Goal: Task Accomplishment & Management: Use online tool/utility

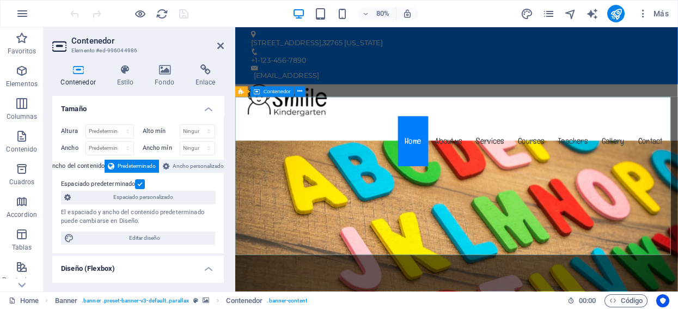
click at [165, 72] on icon at bounding box center [165, 69] width 36 height 11
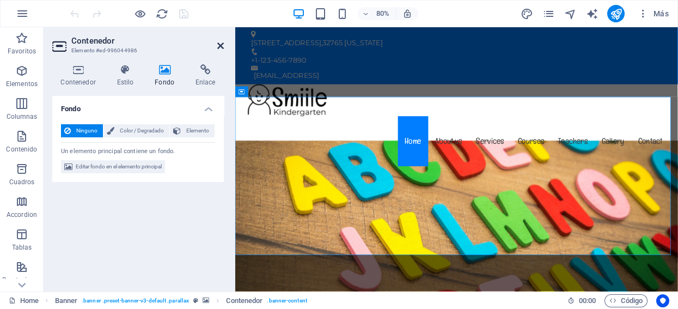
click at [220, 44] on icon at bounding box center [220, 45] width 7 height 9
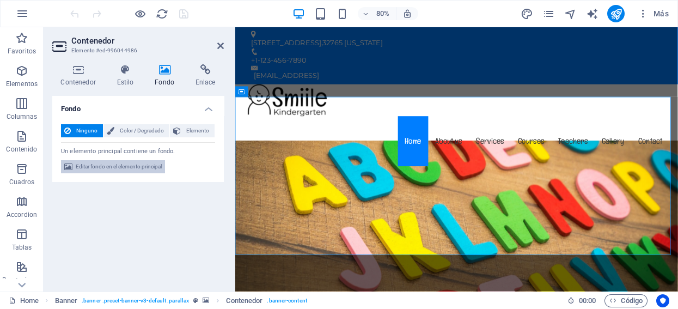
click at [106, 168] on span "Editar fondo en el elemento principal" at bounding box center [119, 166] width 86 height 13
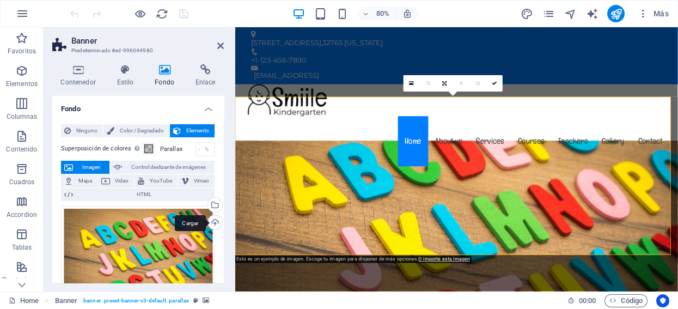
click at [214, 221] on div "Cargar" at bounding box center [214, 223] width 16 height 16
click at [148, 245] on div "Arrastra archivos aquí, haz clic para escoger archivos o selecciona archivos de…" at bounding box center [138, 258] width 154 height 105
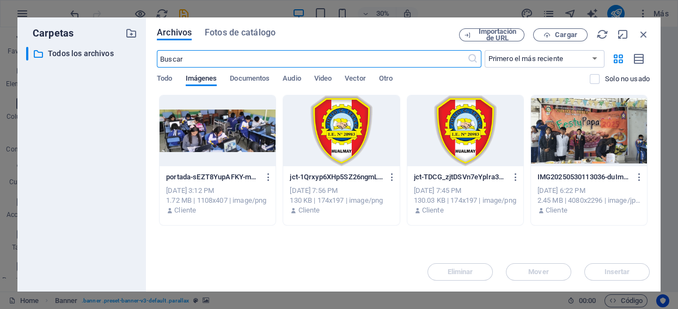
click at [214, 130] on div at bounding box center [218, 130] width 116 height 71
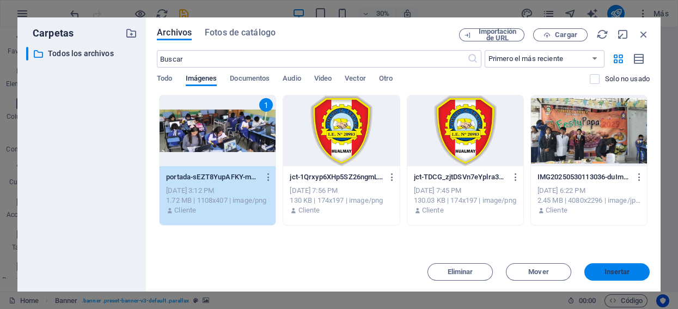
drag, startPoint x: 605, startPoint y: 270, endPoint x: 464, endPoint y: 303, distance: 145.5
click at [606, 270] on span "Insertar" at bounding box center [618, 272] width 26 height 7
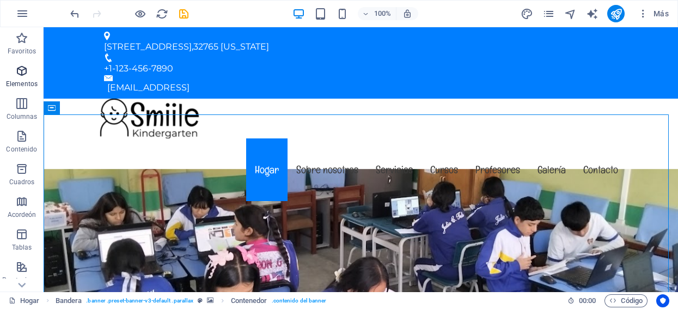
click at [10, 78] on span "Elementos" at bounding box center [22, 77] width 44 height 26
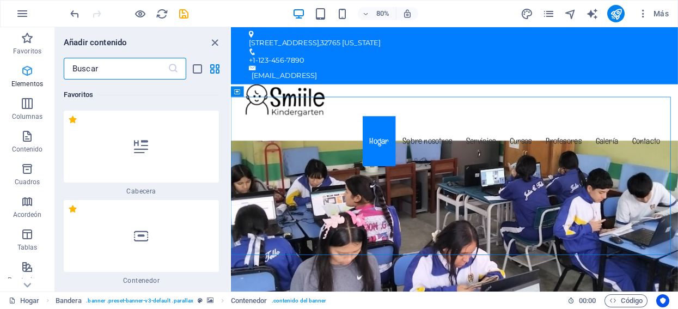
scroll to position [205, 0]
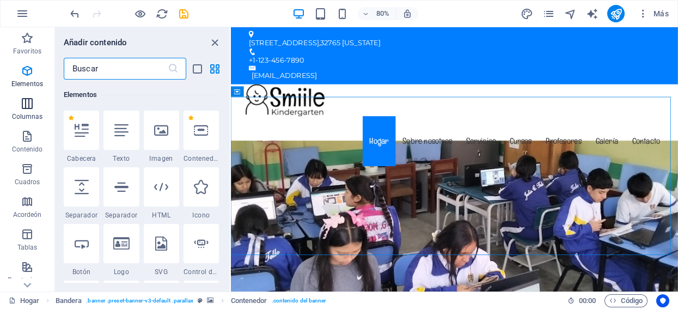
click at [33, 103] on icon "button" at bounding box center [27, 103] width 13 height 13
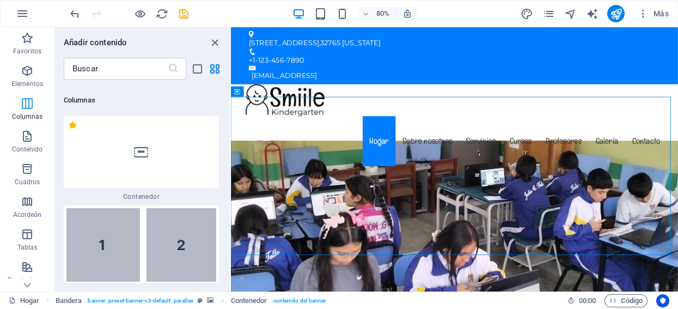
scroll to position [628, 0]
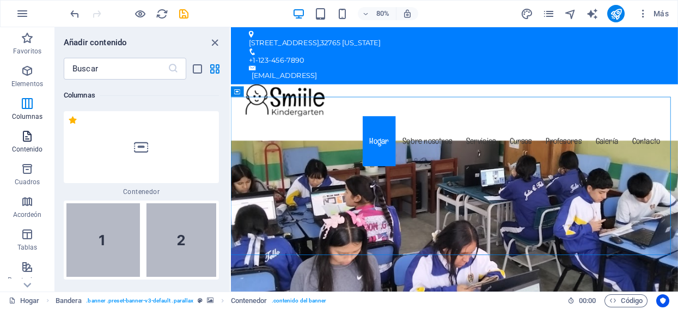
click at [27, 132] on icon "button" at bounding box center [27, 136] width 13 height 13
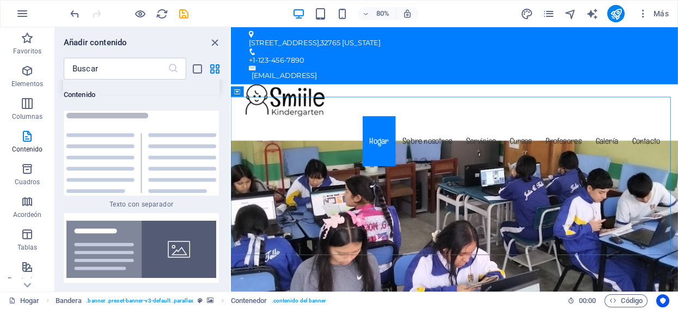
scroll to position [4083, 0]
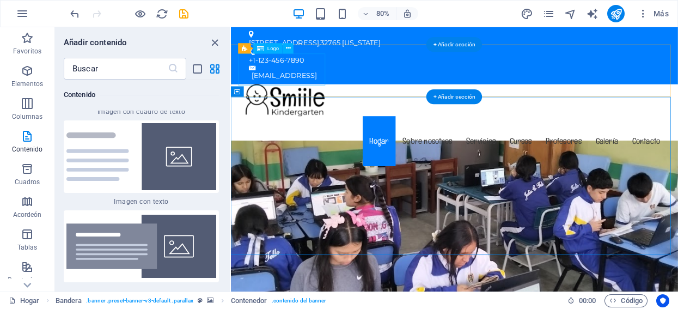
click at [279, 99] on div at bounding box center [511, 119] width 532 height 40
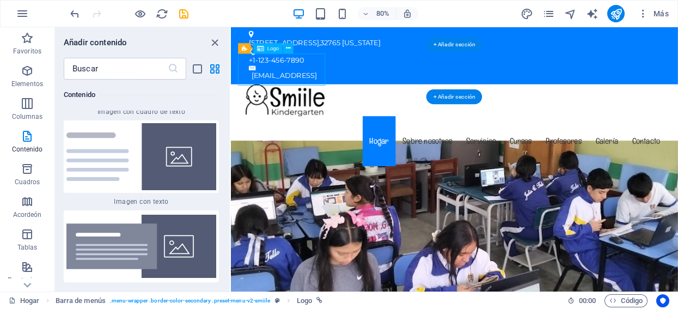
click at [279, 99] on div at bounding box center [511, 119] width 532 height 40
select select "px"
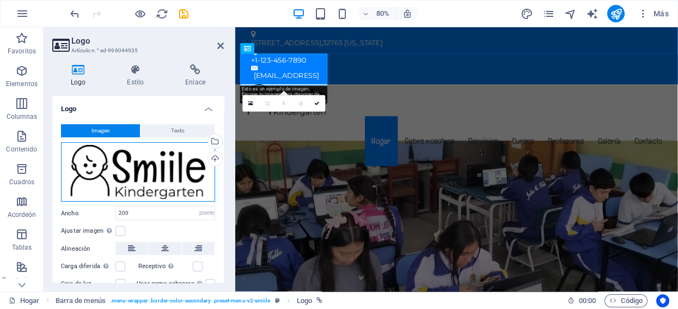
click at [188, 160] on div "Arrastra archivos aquí, haz clic para escoger archivos o selecciona archivos de…" at bounding box center [138, 172] width 154 height 60
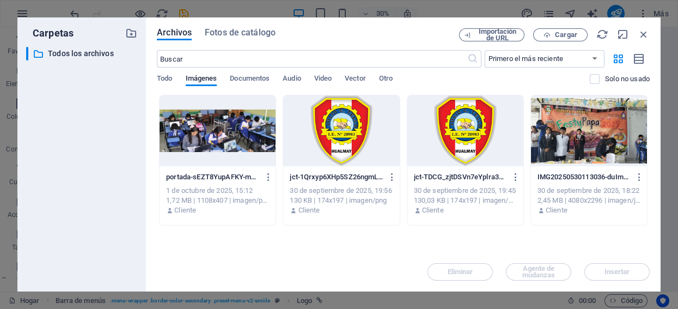
click at [461, 131] on div at bounding box center [465, 130] width 116 height 71
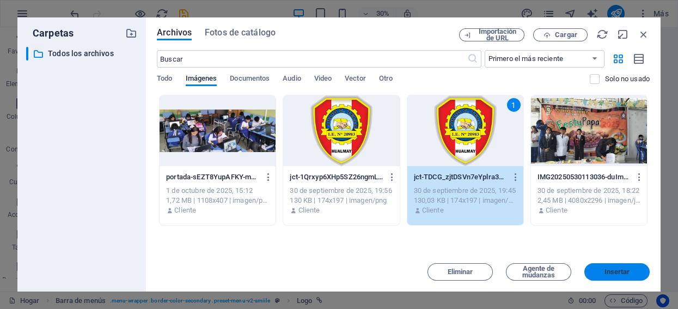
drag, startPoint x: 621, startPoint y: 272, endPoint x: 482, endPoint y: 306, distance: 143.5
click at [621, 272] on span "Insertar" at bounding box center [618, 272] width 26 height 7
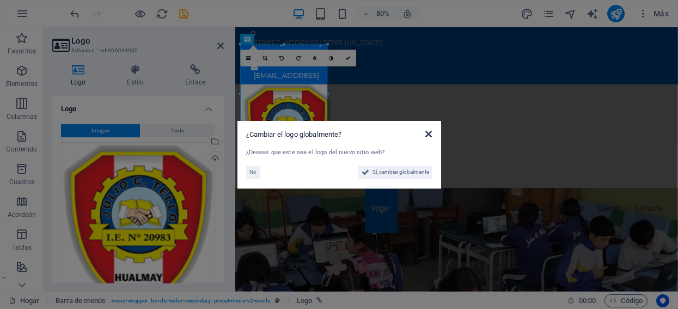
click at [429, 131] on icon at bounding box center [428, 134] width 7 height 9
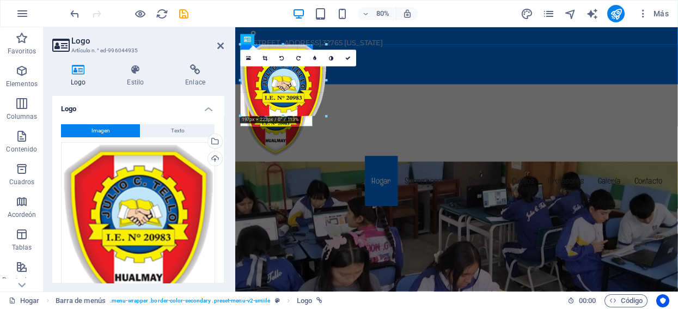
drag, startPoint x: 326, startPoint y: 144, endPoint x: 296, endPoint y: 109, distance: 46.0
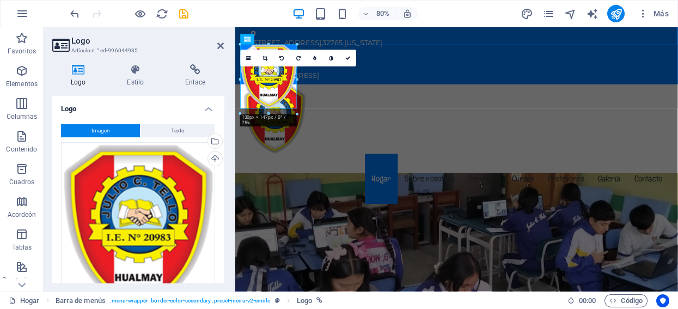
drag, startPoint x: 303, startPoint y: 115, endPoint x: 301, endPoint y: 90, distance: 25.7
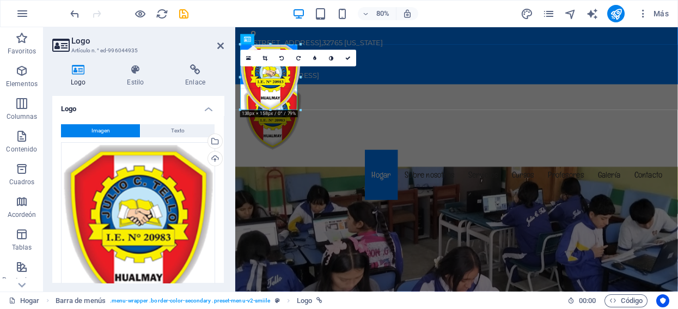
drag, startPoint x: 300, startPoint y: 114, endPoint x: 75, endPoint y: 95, distance: 225.8
type input "131"
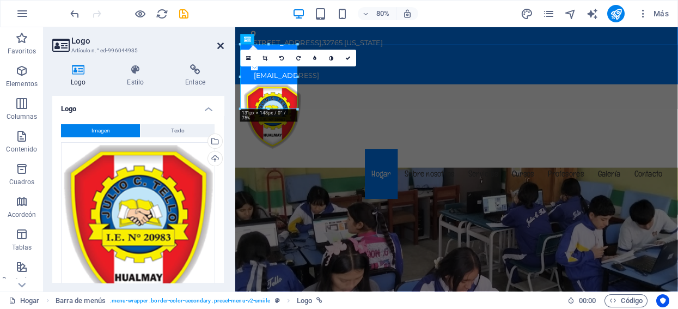
click at [222, 44] on icon at bounding box center [220, 45] width 7 height 9
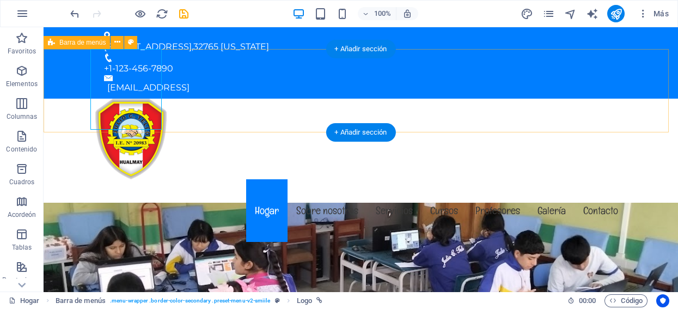
click at [216, 99] on div "Menú Hogar Sobre nosotros Servicios Cursos Profesores Galería Contacto" at bounding box center [361, 172] width 635 height 146
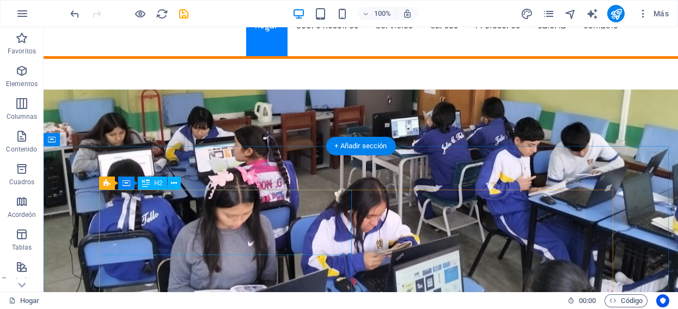
scroll to position [181, 0]
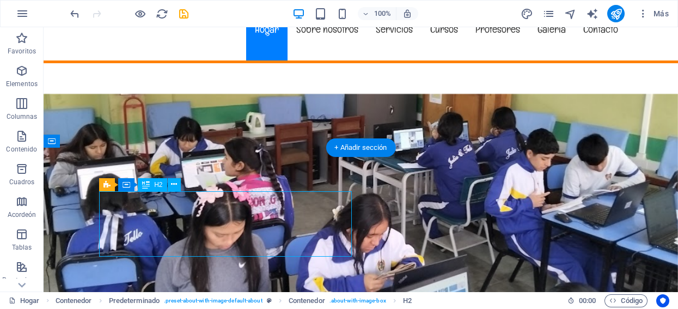
click at [207, 240] on div "H2 Bandera Banner Contenedor H1 Separador Botón Contenedor Predeterminado Conte…" at bounding box center [361, 159] width 635 height 264
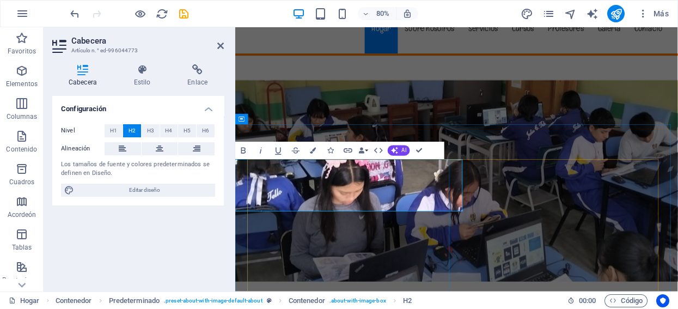
drag, startPoint x: 273, startPoint y: 237, endPoint x: 370, endPoint y: 248, distance: 98.1
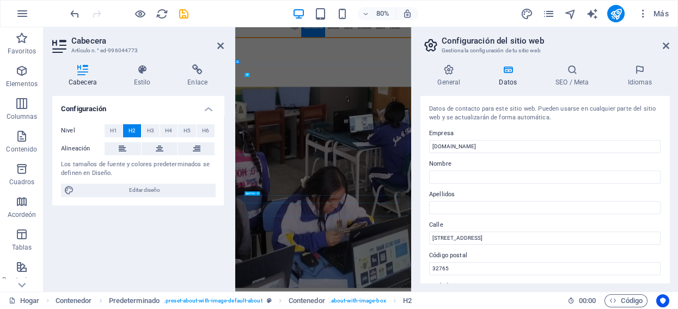
scroll to position [511, 0]
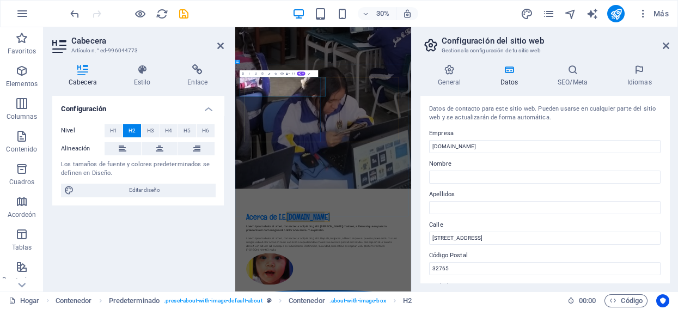
drag, startPoint x: 383, startPoint y: 245, endPoint x: 765, endPoint y: 245, distance: 381.8
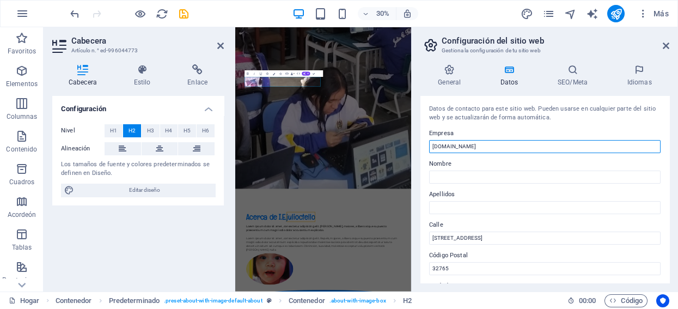
click at [471, 149] on input "[DOMAIN_NAME]" at bounding box center [544, 146] width 231 height 13
type input "j"
type input "J"
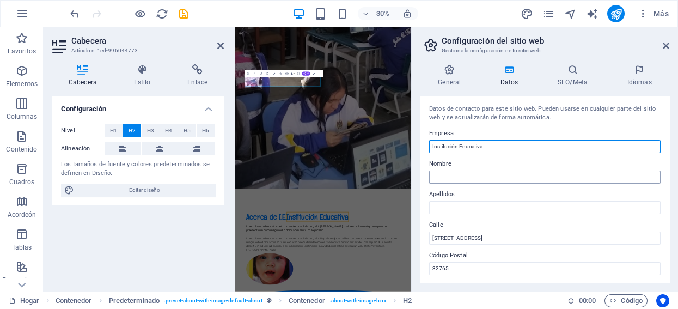
type input "Institución Educativa"
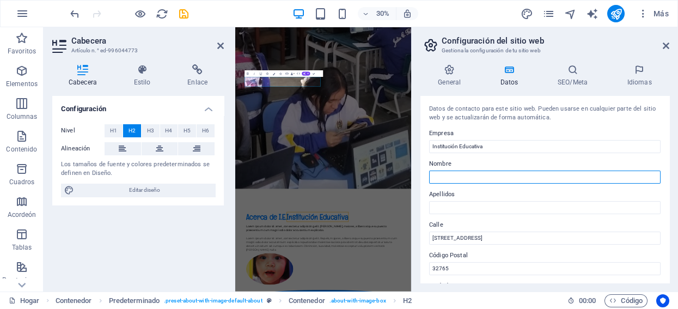
click at [467, 174] on input "Nombre" at bounding box center [544, 176] width 231 height 13
type input "[PERSON_NAME]"
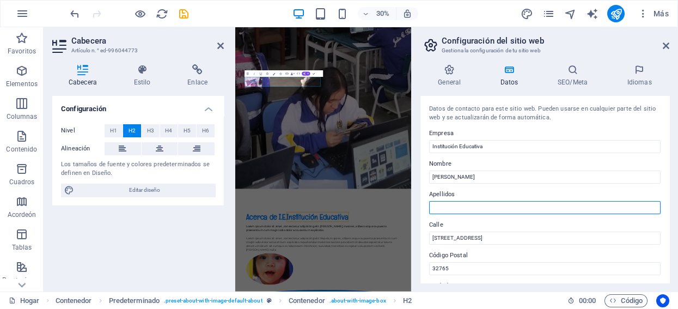
click at [456, 212] on input "Apellidos" at bounding box center [544, 207] width 231 height 13
type input "[PERSON_NAME]"
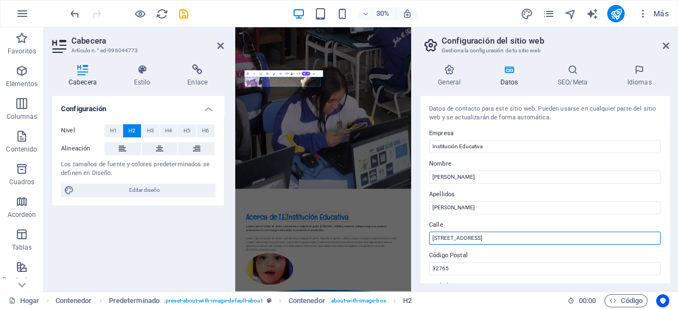
click at [483, 239] on input "[STREET_ADDRESS]" at bounding box center [544, 237] width 231 height 13
type input "Prolongación Santa [PERSON_NAME]"
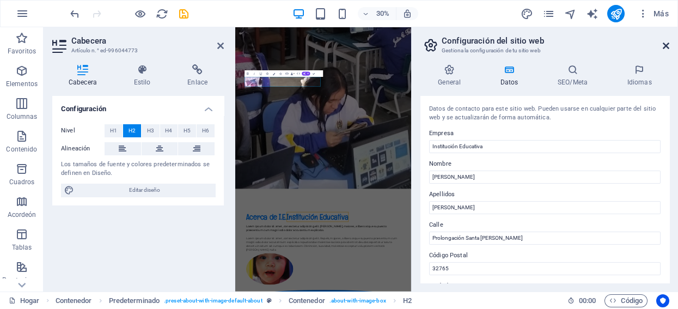
click at [665, 44] on icon at bounding box center [666, 45] width 7 height 9
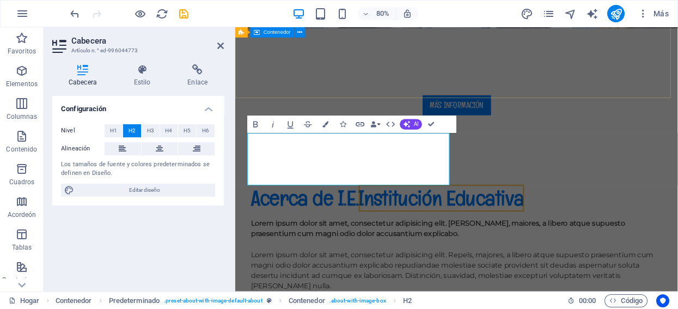
scroll to position [227, 0]
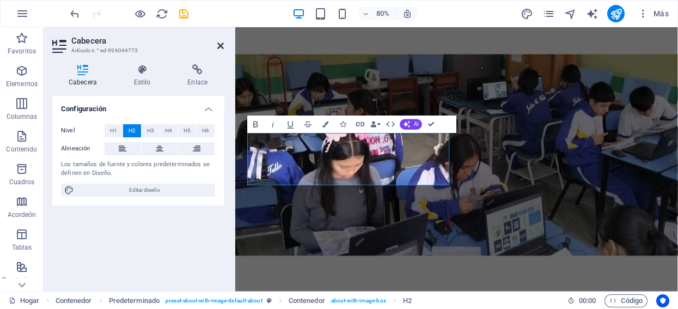
click at [219, 42] on icon at bounding box center [220, 45] width 7 height 9
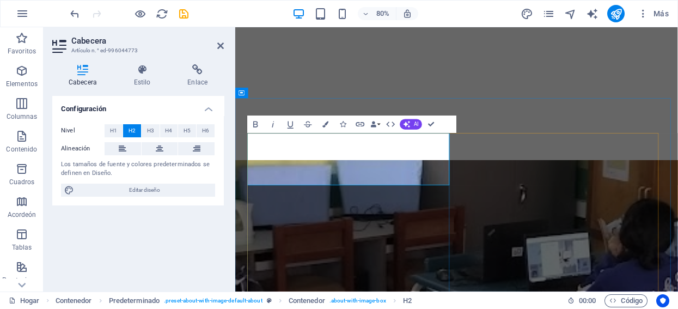
scroll to position [558, 0]
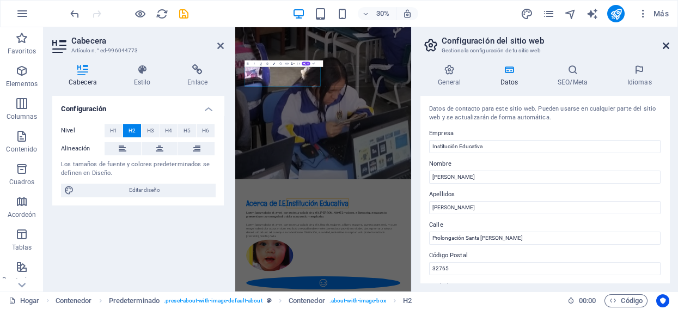
click at [664, 44] on icon at bounding box center [666, 45] width 7 height 9
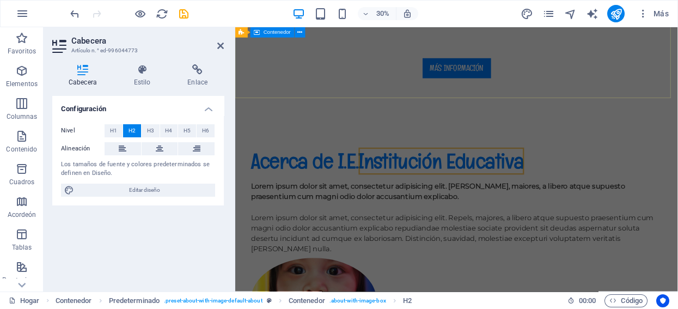
scroll to position [227, 0]
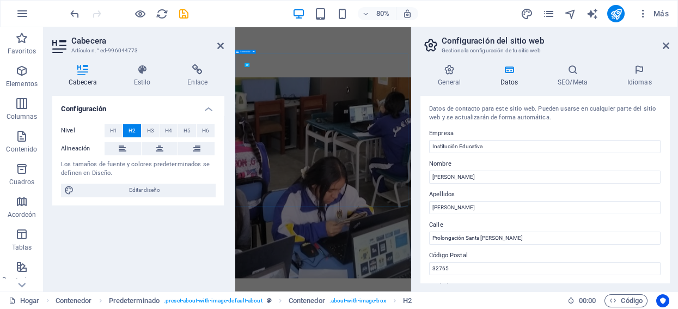
scroll to position [558, 0]
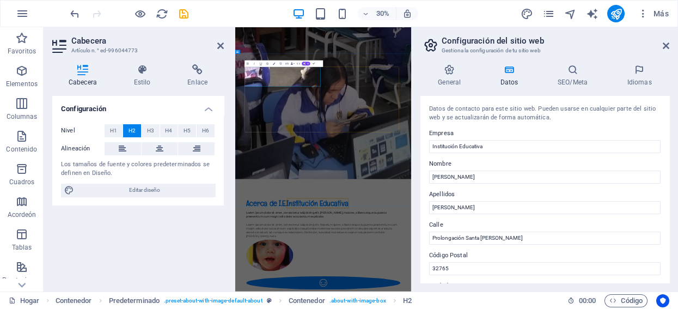
drag, startPoint x: 408, startPoint y: 179, endPoint x: 507, endPoint y: 214, distance: 104.9
click at [663, 44] on icon at bounding box center [666, 45] width 7 height 9
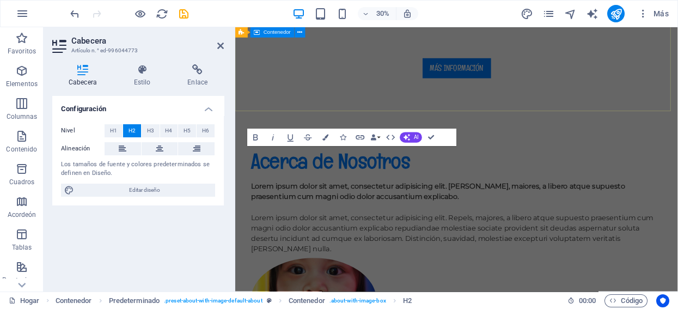
scroll to position [211, 0]
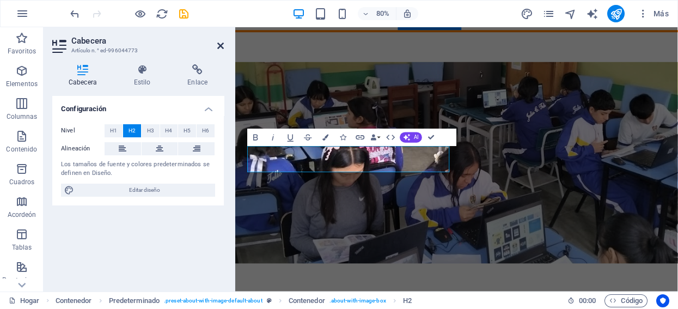
click at [217, 45] on icon at bounding box center [220, 45] width 7 height 9
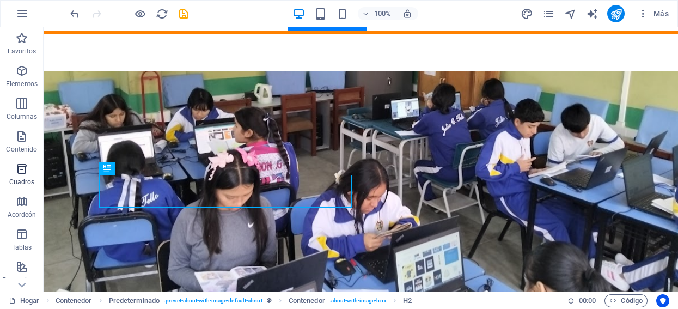
click at [42, 164] on span "Cuadros" at bounding box center [22, 175] width 44 height 26
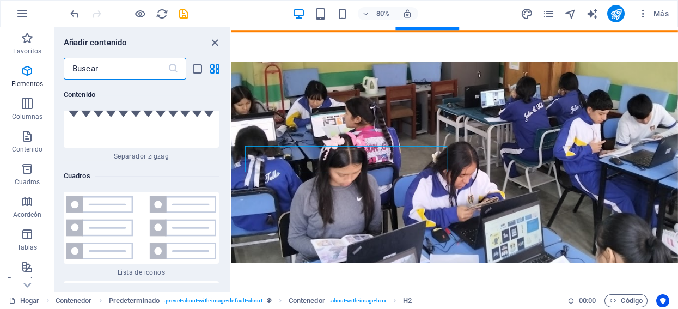
scroll to position [5847, 0]
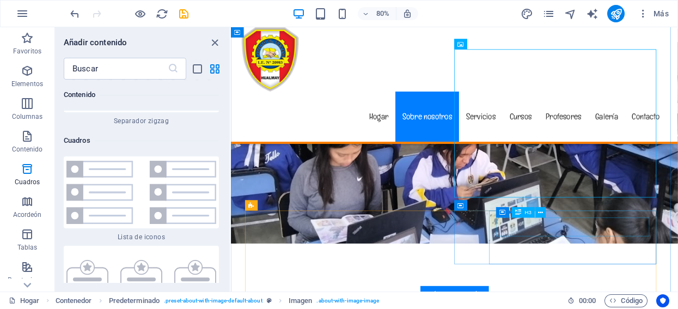
scroll to position [332, 0]
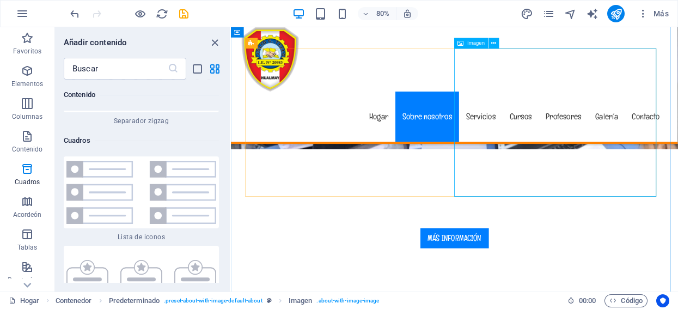
select select "%"
